Goal: Navigation & Orientation: Find specific page/section

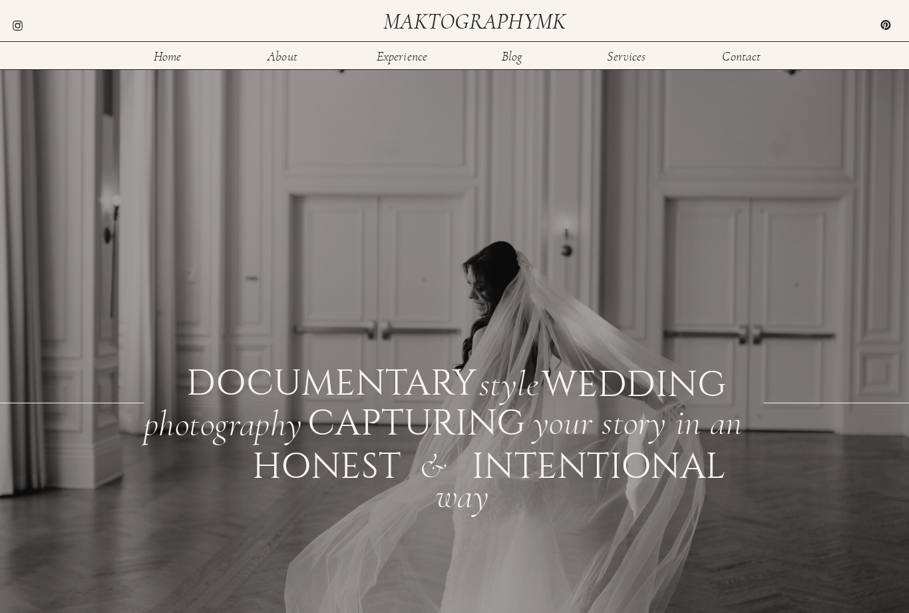
click at [406, 56] on nav "Experience" at bounding box center [401, 55] width 53 height 11
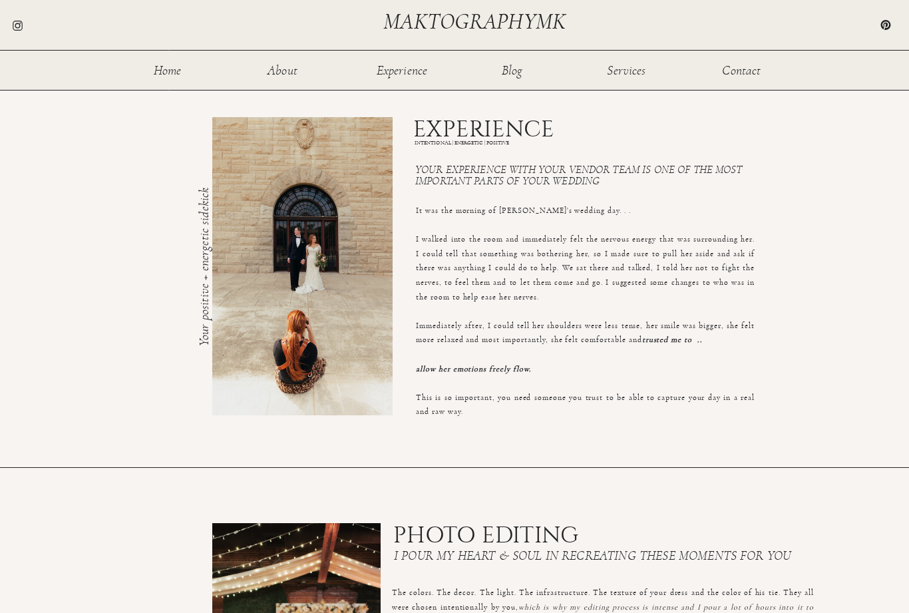
click at [527, 85] on div at bounding box center [454, 45] width 909 height 90
click at [525, 69] on nav "Blog" at bounding box center [511, 69] width 43 height 11
